Goal: Information Seeking & Learning: Compare options

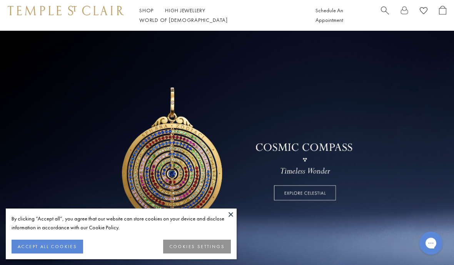
click at [25, 250] on button "ACCEPT ALL COOKIES" at bounding box center [47, 247] width 71 height 14
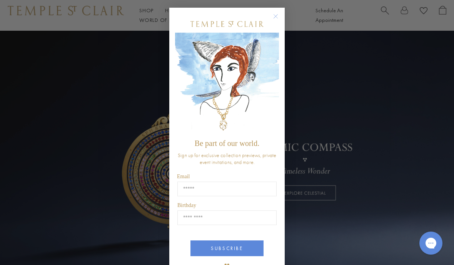
click at [273, 16] on circle "Close dialog" at bounding box center [275, 16] width 9 height 9
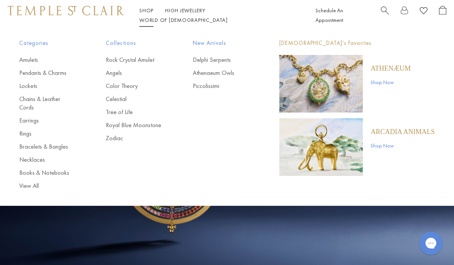
click at [119, 70] on link "Angels" at bounding box center [134, 73] width 56 height 8
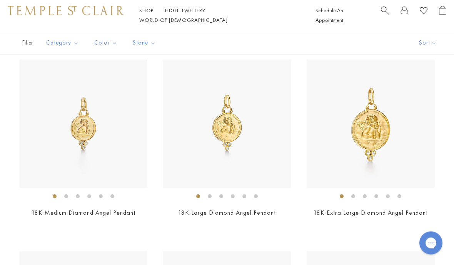
scroll to position [551, 0]
click at [120, 160] on img at bounding box center [83, 124] width 128 height 128
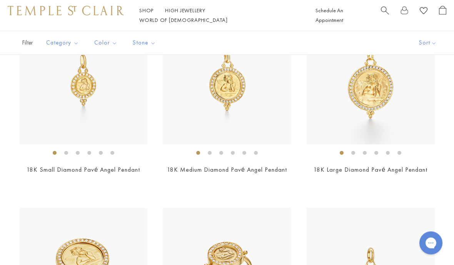
scroll to position [209, 0]
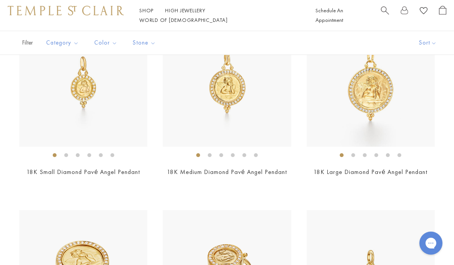
click at [132, 110] on img at bounding box center [83, 83] width 128 height 128
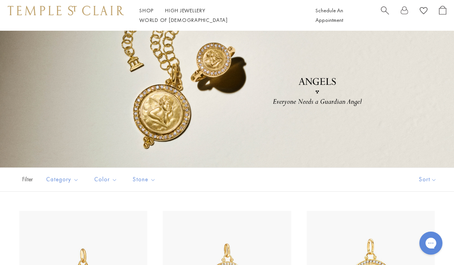
scroll to position [0, 0]
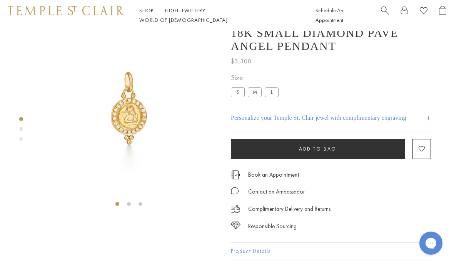
scroll to position [31, 0]
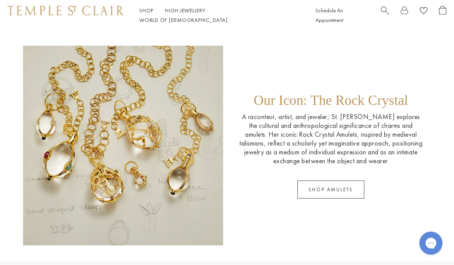
scroll to position [1035, 0]
click at [351, 193] on link "SHOP AMULETS" at bounding box center [330, 190] width 67 height 18
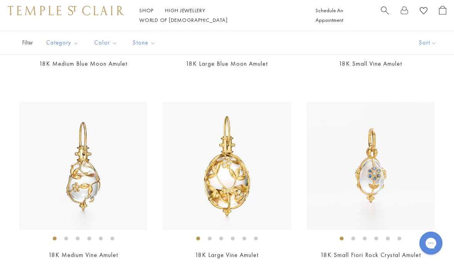
scroll to position [518, 0]
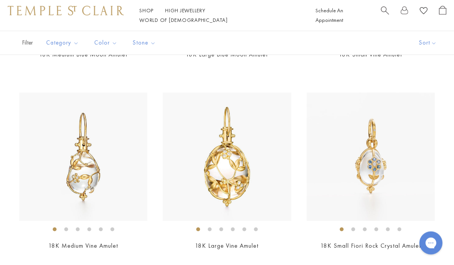
click at [272, 170] on img at bounding box center [227, 157] width 128 height 128
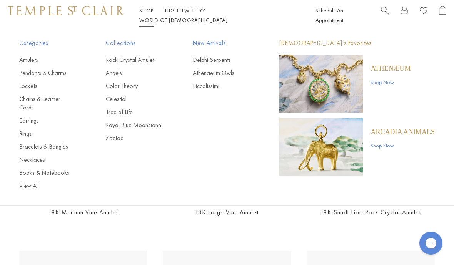
click at [132, 113] on link "Tree of Life" at bounding box center [134, 112] width 56 height 8
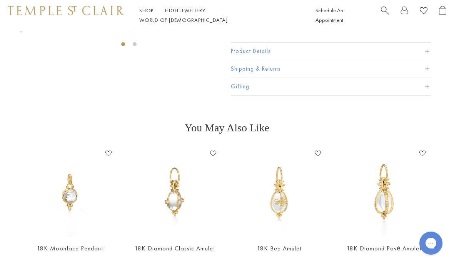
scroll to position [166, 0]
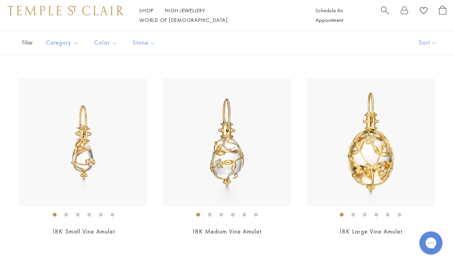
scroll to position [1119, 0]
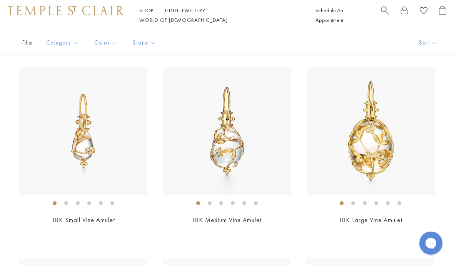
click at [265, 165] on img at bounding box center [227, 131] width 128 height 128
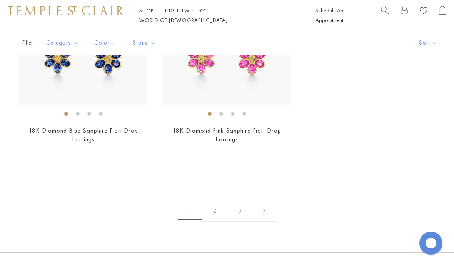
scroll to position [3903, 0]
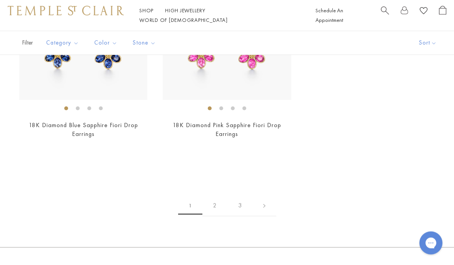
click at [212, 196] on link "2" at bounding box center [214, 206] width 25 height 21
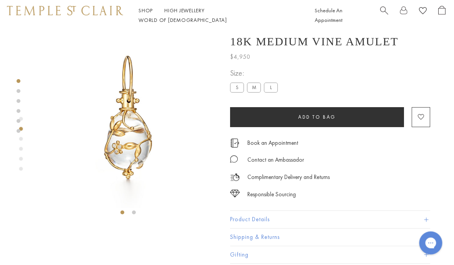
scroll to position [3, 1]
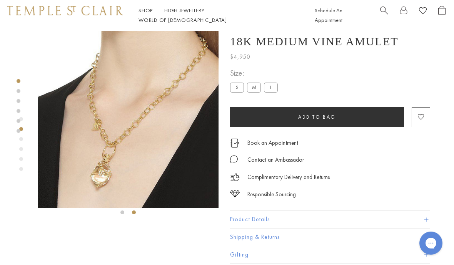
click at [240, 89] on label "S" at bounding box center [237, 88] width 14 height 10
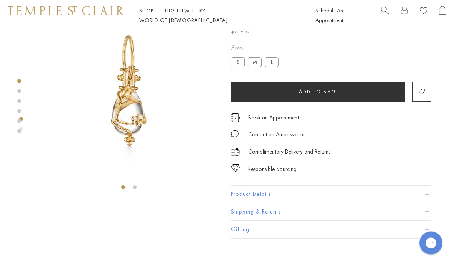
scroll to position [31, 0]
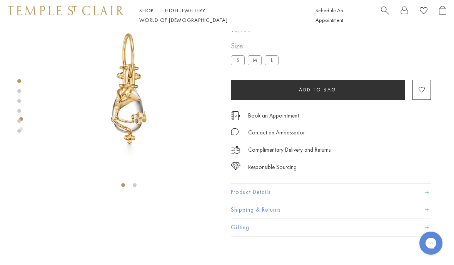
click at [276, 61] on label "L" at bounding box center [271, 60] width 14 height 10
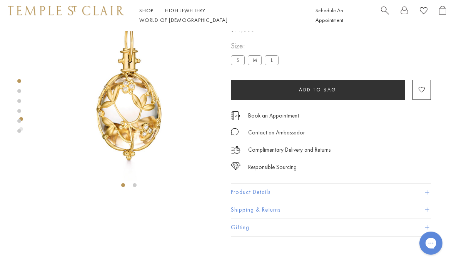
click at [258, 58] on label "M" at bounding box center [255, 60] width 14 height 10
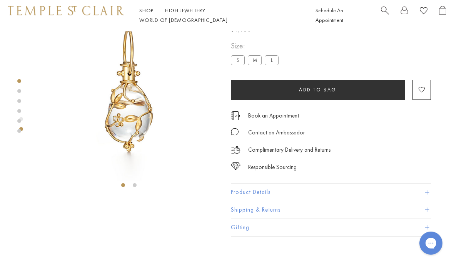
scroll to position [3, 1]
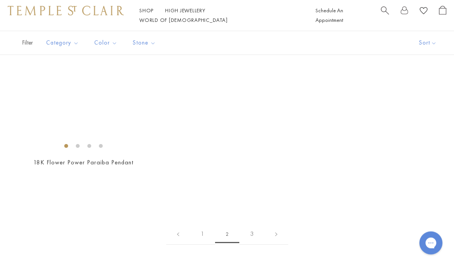
scroll to position [2708, 0]
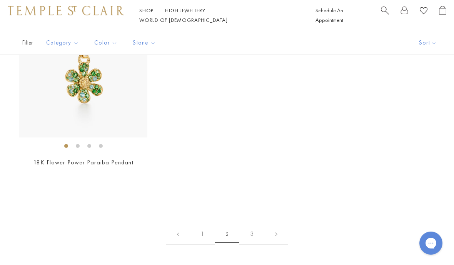
click at [278, 228] on link at bounding box center [276, 234] width 24 height 21
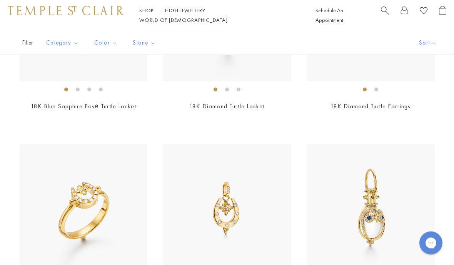
scroll to position [841, 0]
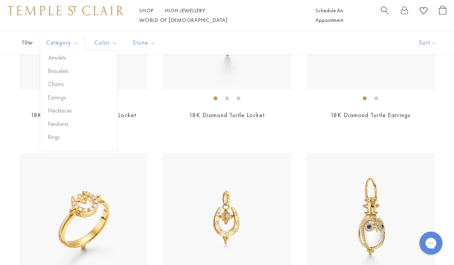
click at [62, 121] on button "Pendants" at bounding box center [81, 124] width 71 height 9
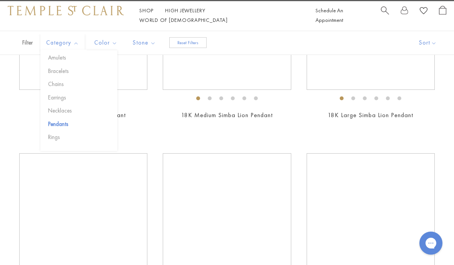
scroll to position [154, 0]
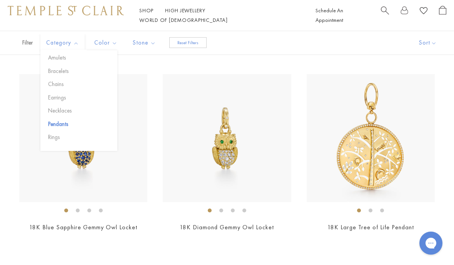
click at [142, 88] on img at bounding box center [83, 138] width 128 height 128
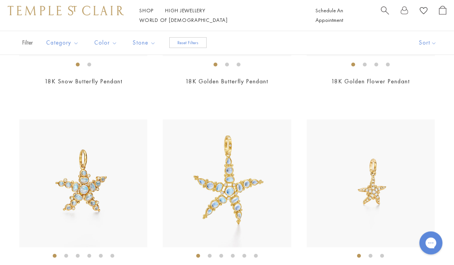
scroll to position [2416, 0]
click at [61, 51] on button "Category" at bounding box center [62, 42] width 44 height 17
click at [59, 60] on button "Amulets" at bounding box center [81, 57] width 71 height 9
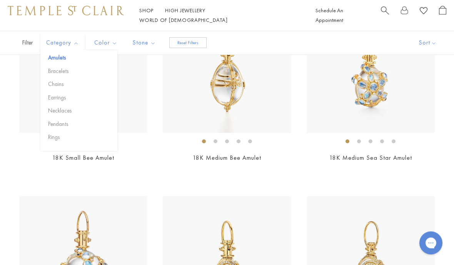
scroll to position [594, 0]
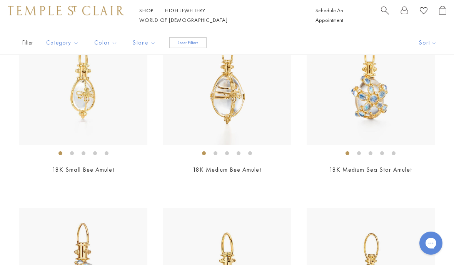
click at [125, 91] on img at bounding box center [83, 81] width 128 height 128
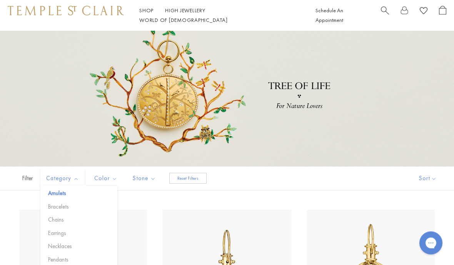
scroll to position [18, 0]
click at [62, 222] on button "Chains" at bounding box center [81, 220] width 71 height 9
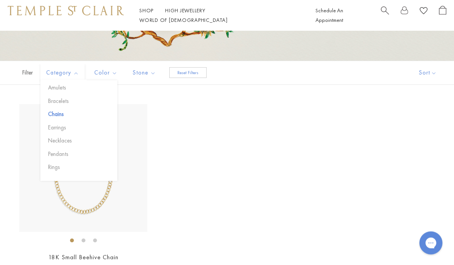
scroll to position [124, 0]
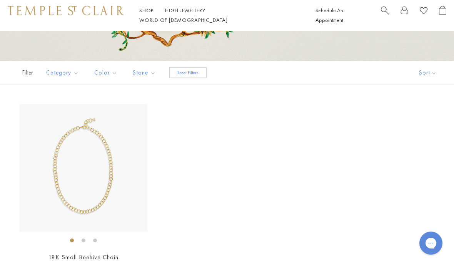
click at [194, 138] on div "18K Small Beehive Chain $6,500" at bounding box center [227, 199] width 454 height 191
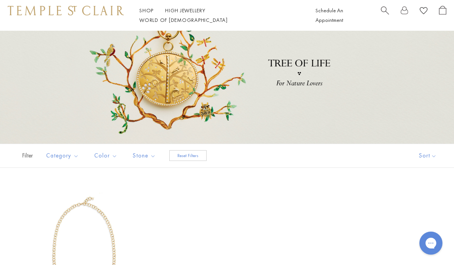
scroll to position [40, 0]
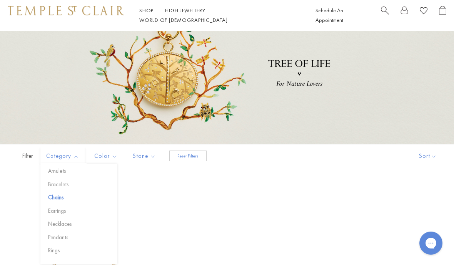
click at [61, 223] on button "Necklaces" at bounding box center [81, 224] width 71 height 9
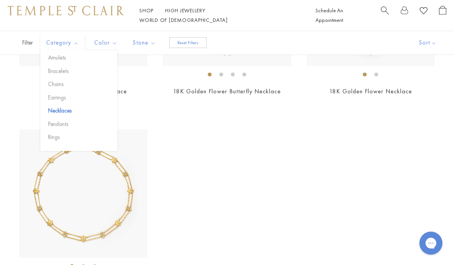
scroll to position [497, 0]
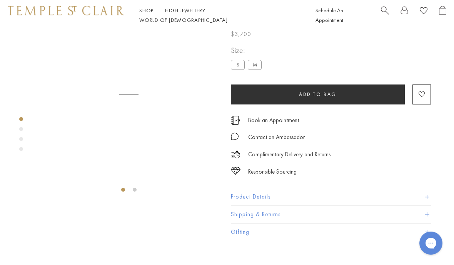
scroll to position [27, 0]
